Goal: Task Accomplishment & Management: Use online tool/utility

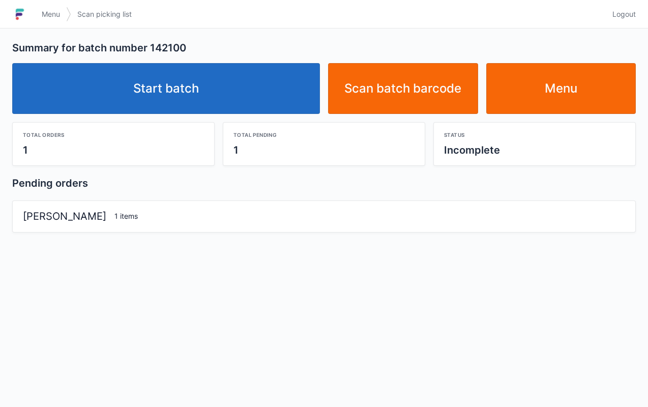
click at [268, 85] on link "Start batch" at bounding box center [166, 88] width 308 height 51
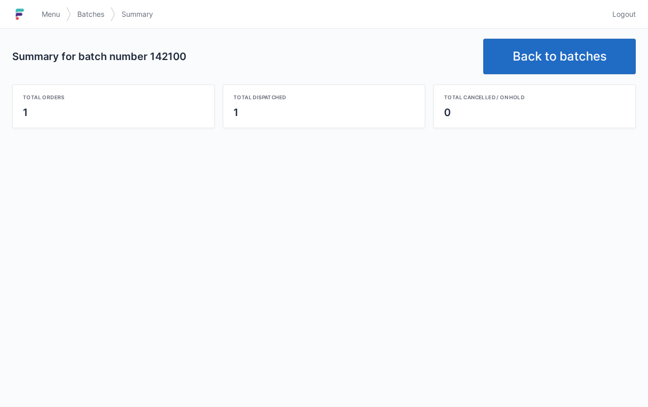
click at [561, 51] on link "Back to batches" at bounding box center [559, 57] width 153 height 36
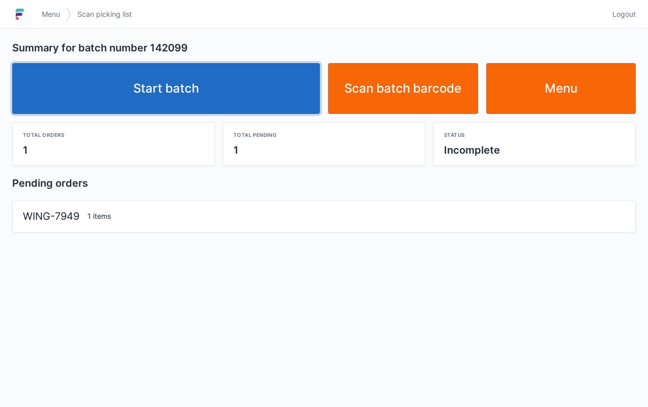
click at [276, 91] on link "Start batch" at bounding box center [166, 88] width 308 height 51
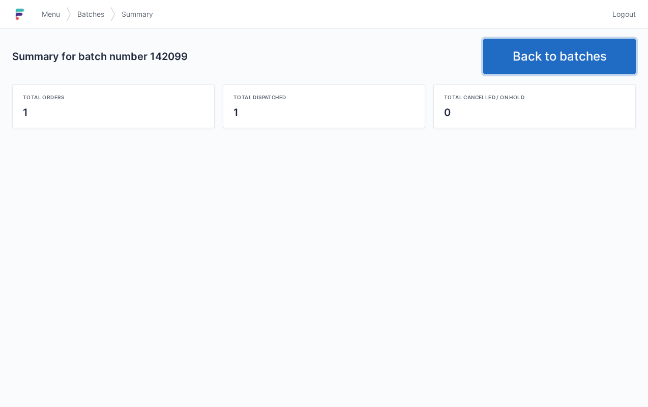
click at [554, 49] on link "Back to batches" at bounding box center [559, 57] width 153 height 36
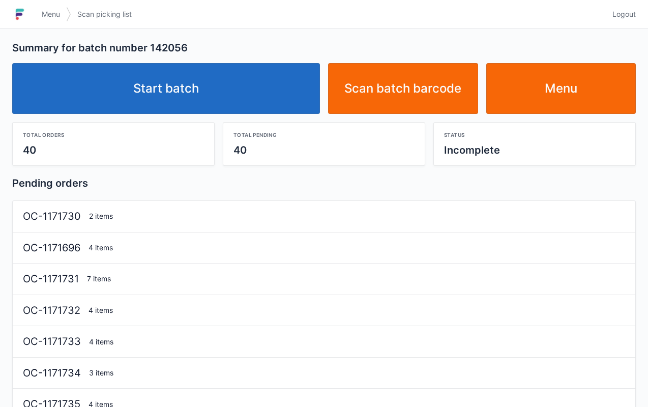
click at [265, 95] on link "Start batch" at bounding box center [166, 88] width 308 height 51
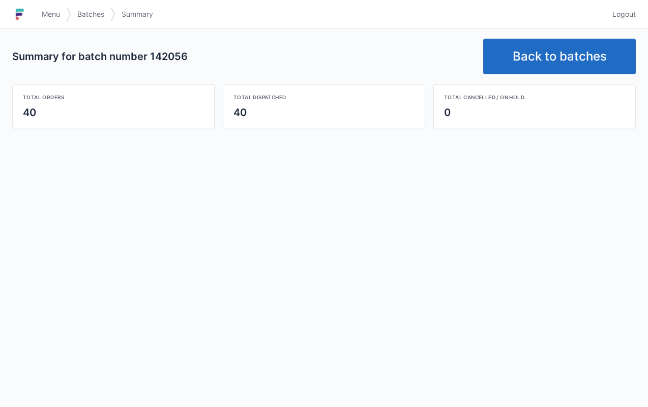
click at [542, 68] on link "Back to batches" at bounding box center [559, 57] width 153 height 36
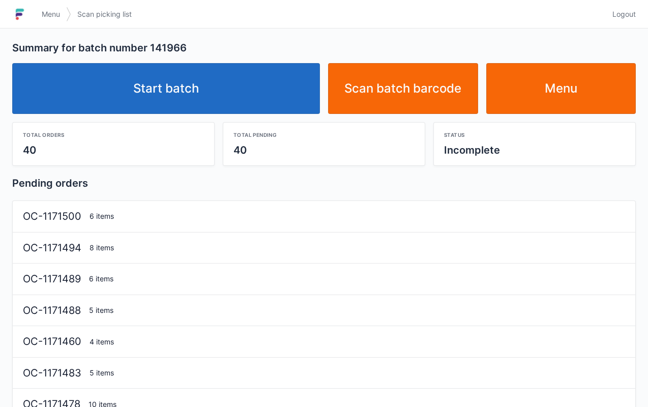
click at [211, 92] on link "Start batch" at bounding box center [166, 88] width 308 height 51
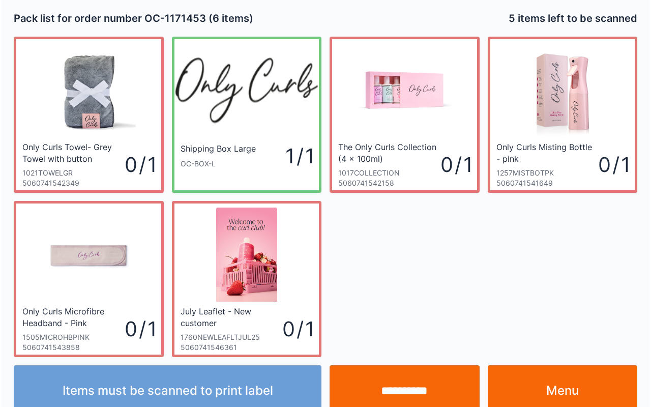
scroll to position [1, 0]
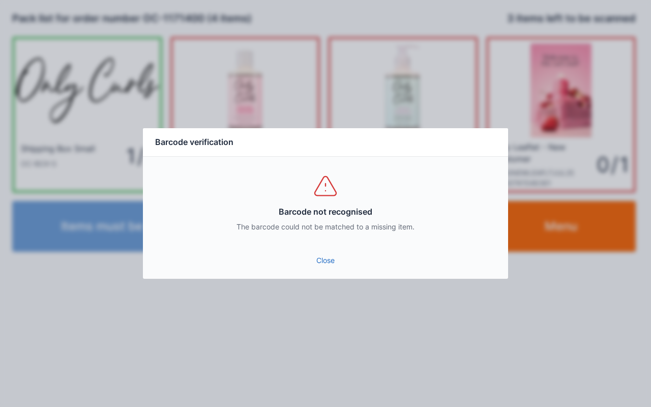
click at [322, 276] on div "Close" at bounding box center [325, 263] width 365 height 31
click at [320, 254] on link "Close" at bounding box center [325, 260] width 349 height 18
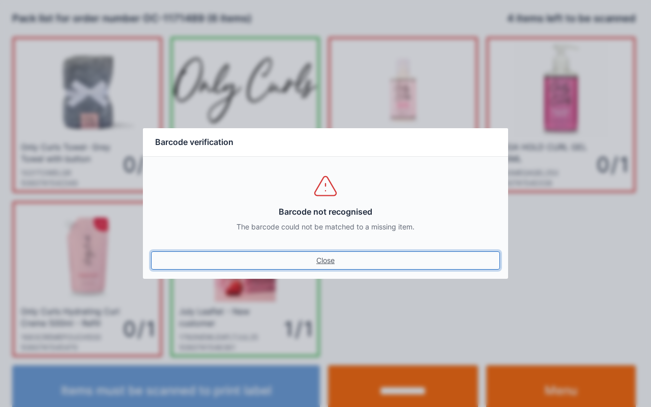
click at [333, 262] on link "Close" at bounding box center [325, 260] width 349 height 18
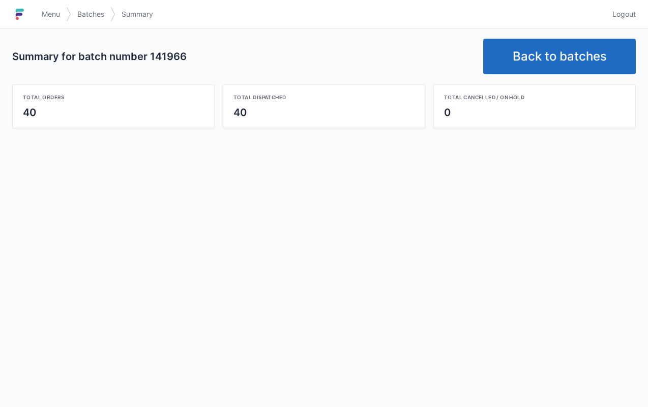
click at [540, 46] on link "Back to batches" at bounding box center [559, 57] width 153 height 36
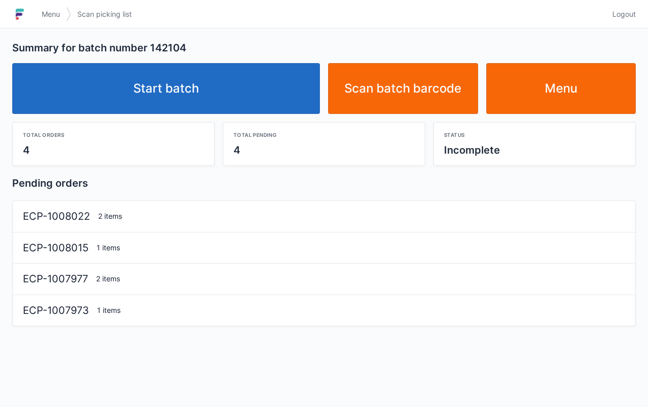
click at [274, 87] on link "Start batch" at bounding box center [166, 88] width 308 height 51
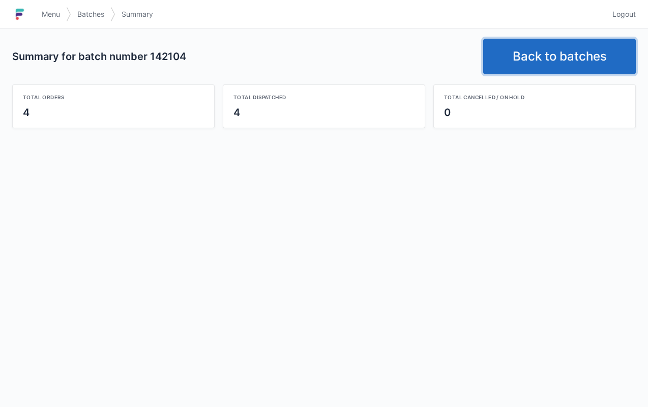
click at [561, 58] on link "Back to batches" at bounding box center [559, 57] width 153 height 36
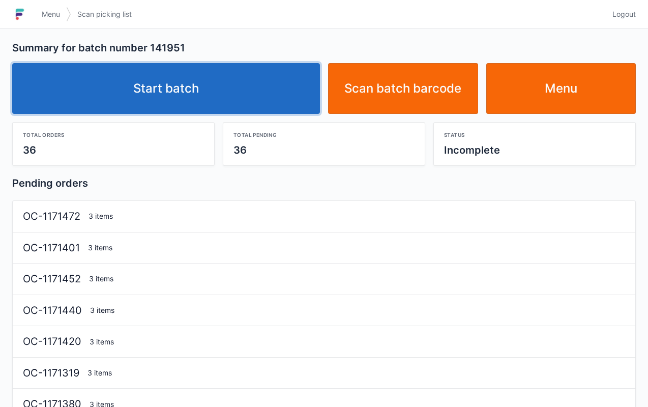
click at [287, 83] on link "Start batch" at bounding box center [166, 88] width 308 height 51
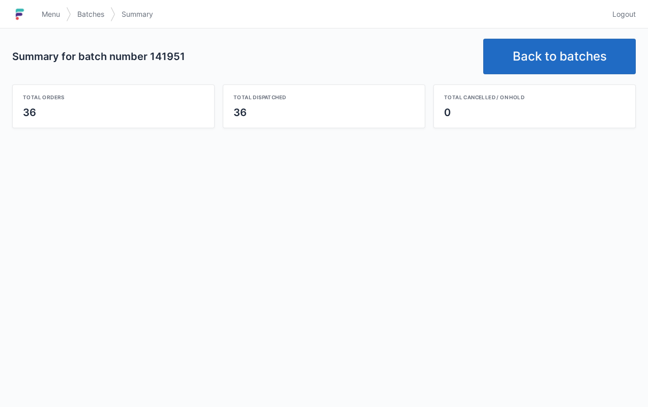
click at [548, 48] on link "Back to batches" at bounding box center [559, 57] width 153 height 36
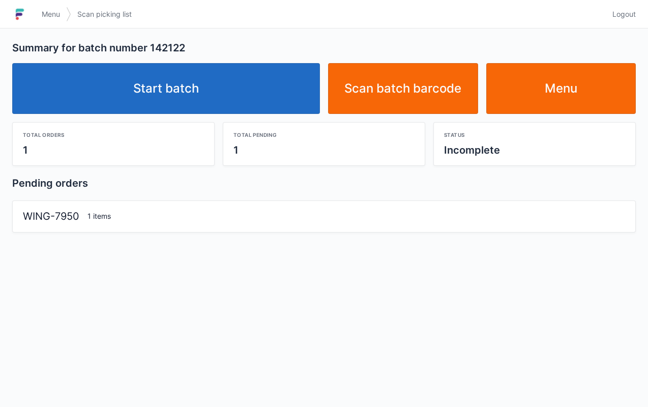
click at [195, 78] on link "Start batch" at bounding box center [166, 88] width 308 height 51
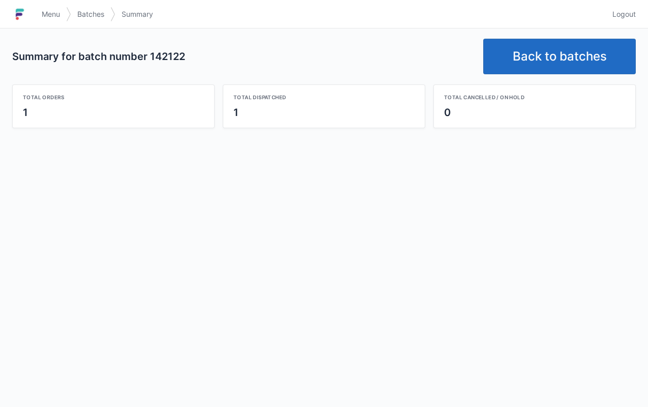
click at [544, 56] on link "Back to batches" at bounding box center [559, 57] width 153 height 36
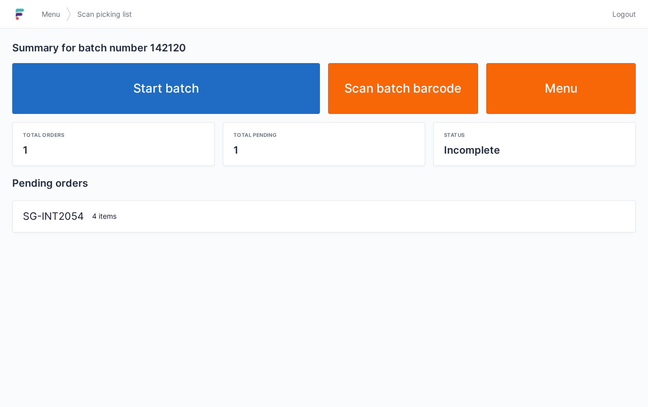
click at [276, 97] on link "Start batch" at bounding box center [166, 88] width 308 height 51
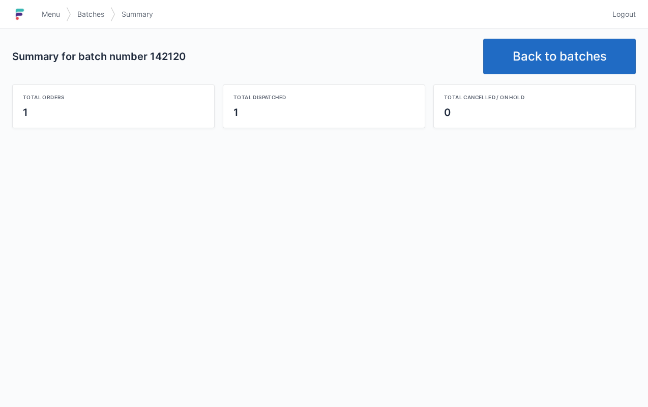
click at [541, 61] on link "Back to batches" at bounding box center [559, 57] width 153 height 36
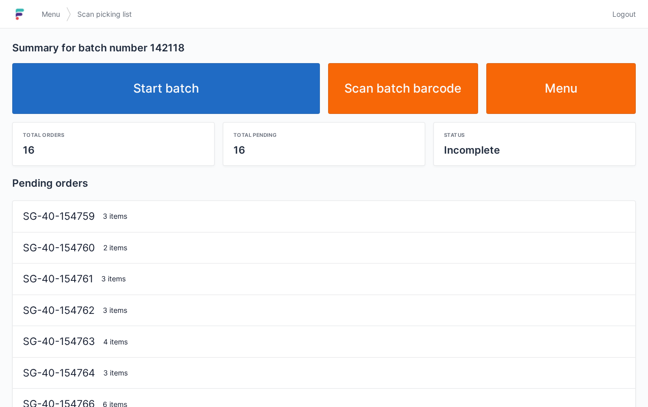
click at [222, 87] on link "Start batch" at bounding box center [166, 88] width 308 height 51
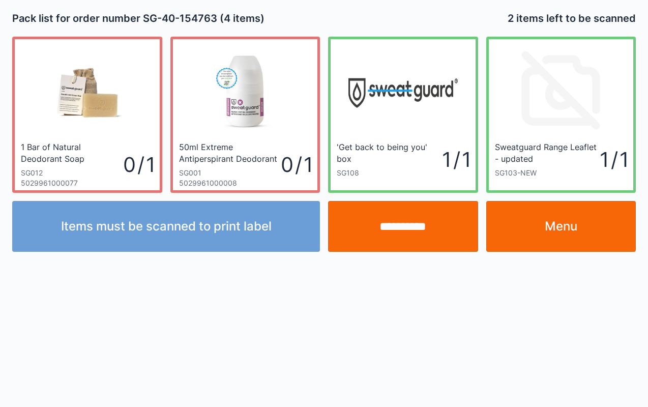
click at [125, 207] on div "Items must be scanned to print label" at bounding box center [166, 226] width 316 height 51
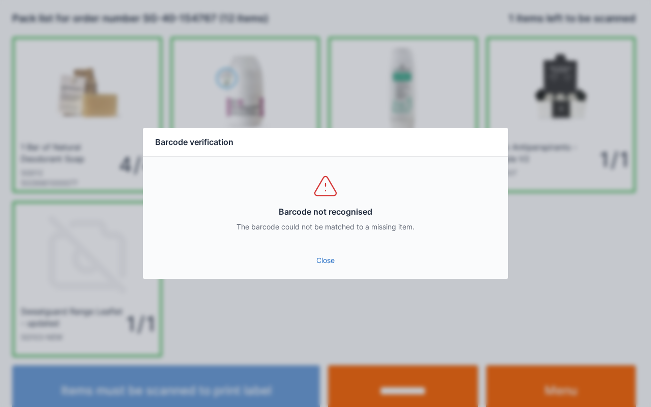
click at [338, 258] on link "Close" at bounding box center [325, 260] width 349 height 18
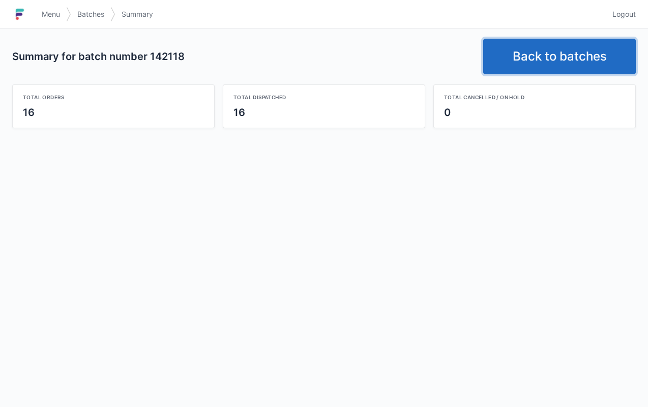
click at [580, 55] on link "Back to batches" at bounding box center [559, 57] width 153 height 36
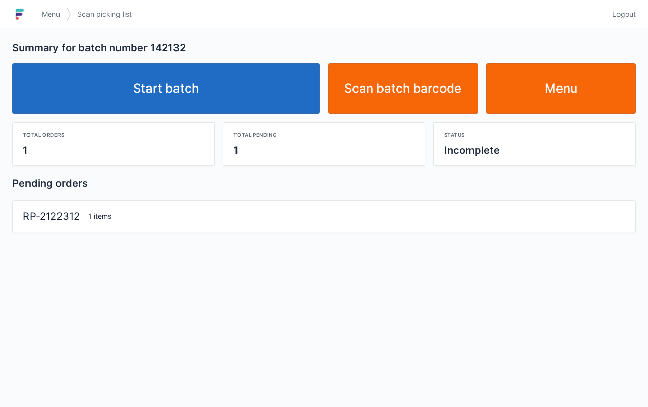
click at [208, 81] on link "Start batch" at bounding box center [166, 88] width 308 height 51
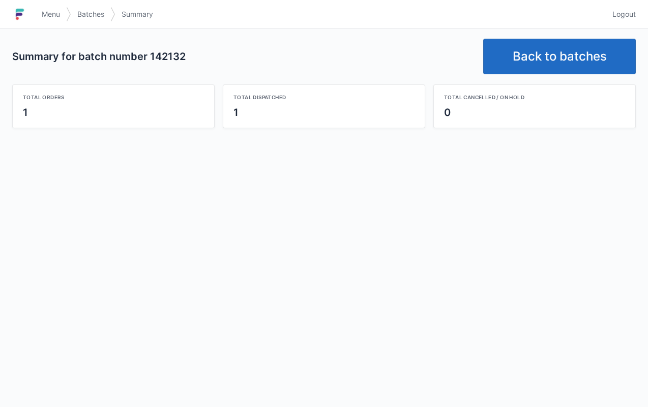
click at [554, 54] on link "Back to batches" at bounding box center [559, 57] width 153 height 36
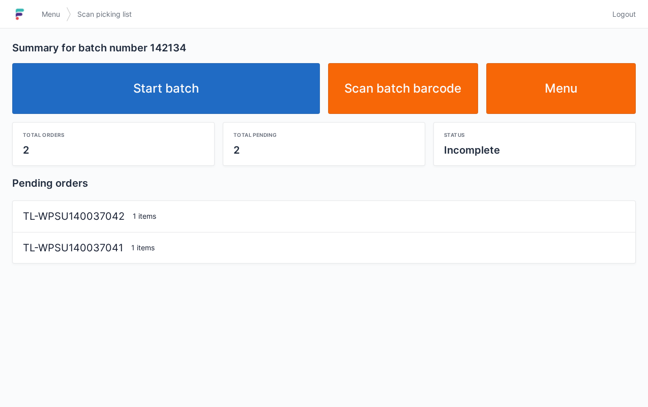
click at [227, 89] on link "Start batch" at bounding box center [166, 88] width 308 height 51
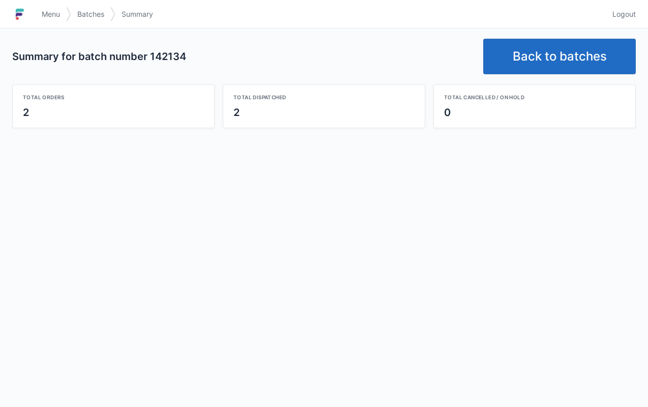
click at [562, 50] on link "Back to batches" at bounding box center [559, 57] width 153 height 36
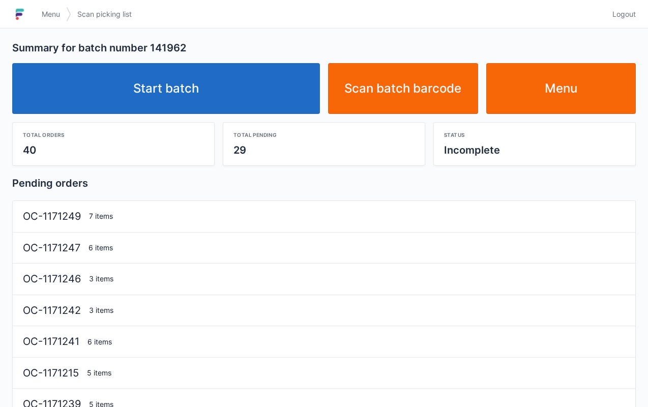
click at [229, 92] on link "Start batch" at bounding box center [166, 88] width 308 height 51
